Goal: Task Accomplishment & Management: Manage account settings

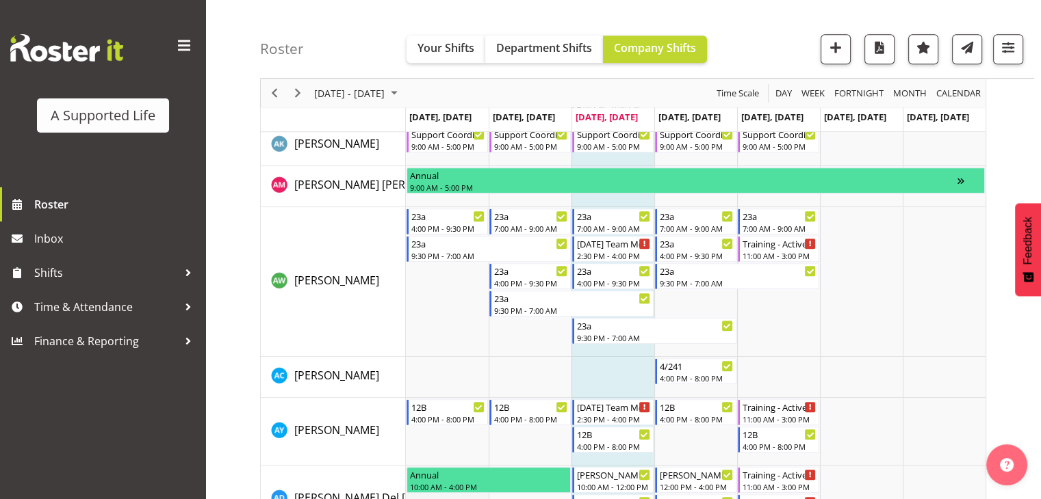
scroll to position [1026, 0]
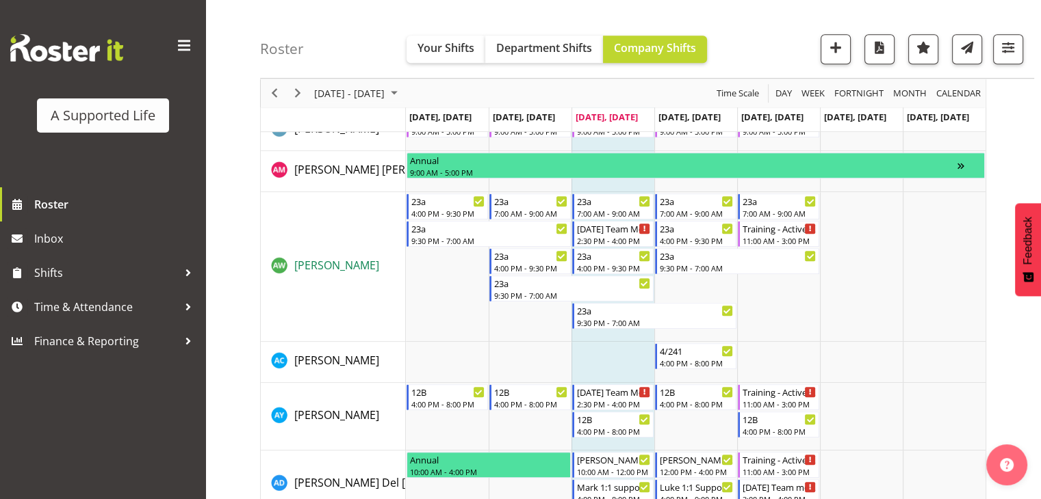
click at [330, 266] on span "[PERSON_NAME]" at bounding box center [336, 265] width 85 height 15
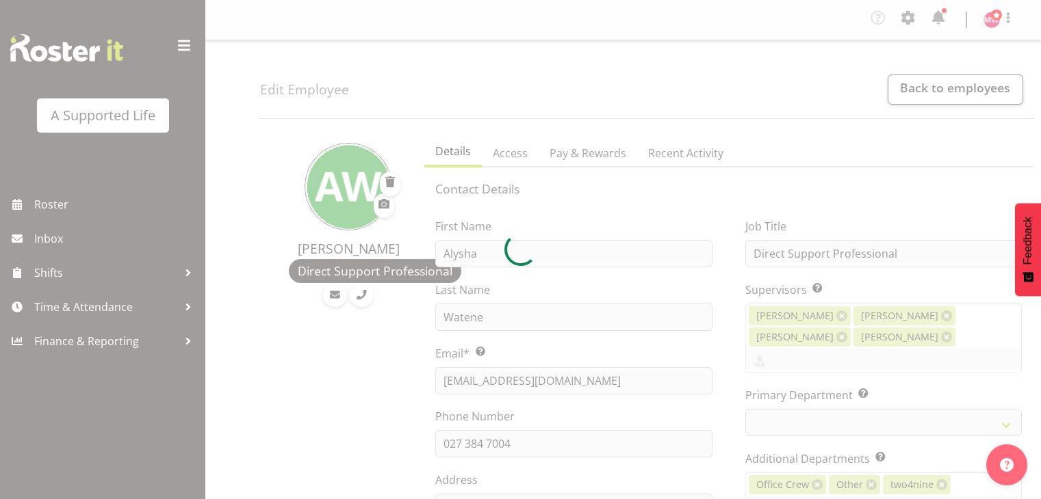
select select "TimelineWeek"
select select
drag, startPoint x: 597, startPoint y: 377, endPoint x: 462, endPoint y: 389, distance: 134.6
click at [462, 390] on div at bounding box center [520, 249] width 1041 height 499
click at [345, 387] on div at bounding box center [520, 249] width 1041 height 499
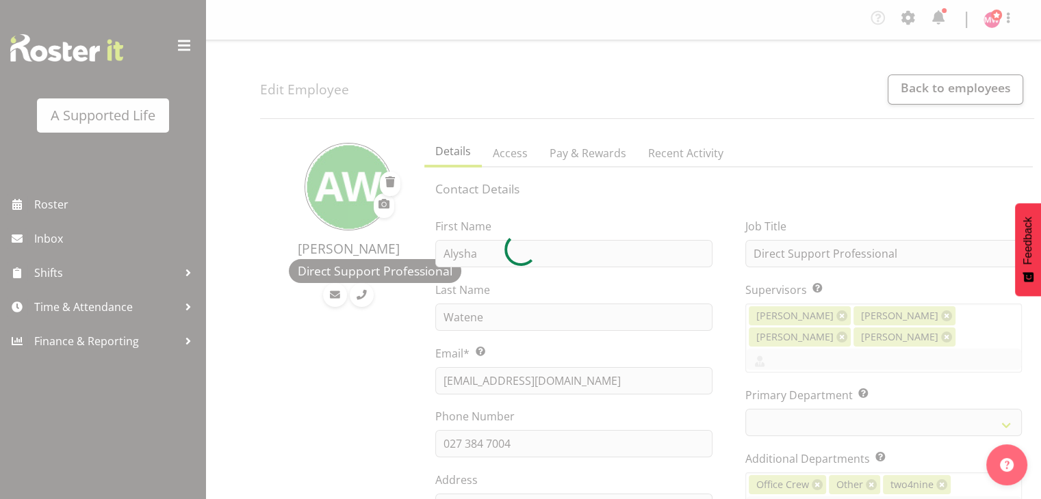
select select "906"
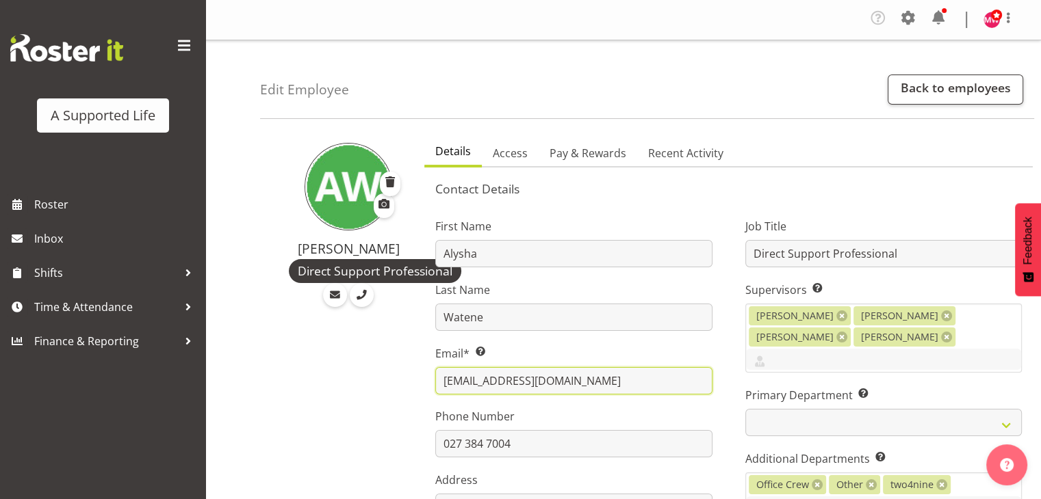
drag, startPoint x: 594, startPoint y: 382, endPoint x: 441, endPoint y: 384, distance: 153.3
click at [437, 384] on input "[EMAIL_ADDRESS][DOMAIN_NAME]" at bounding box center [573, 380] width 276 height 27
